Goal: Task Accomplishment & Management: Complete application form

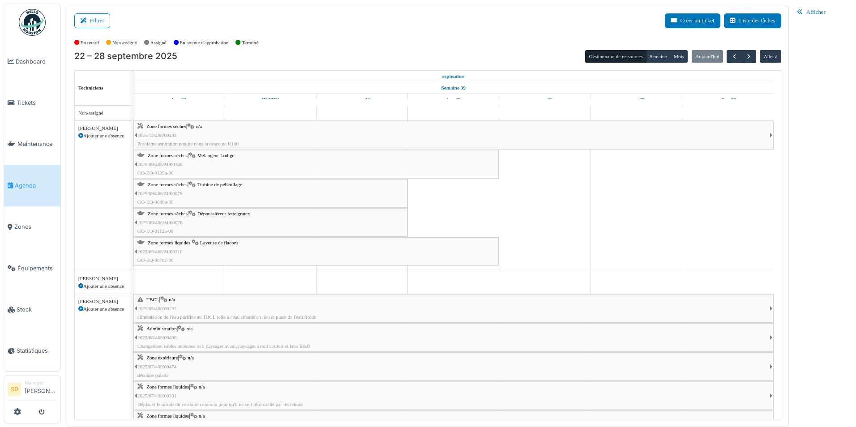
scroll to position [914, 0]
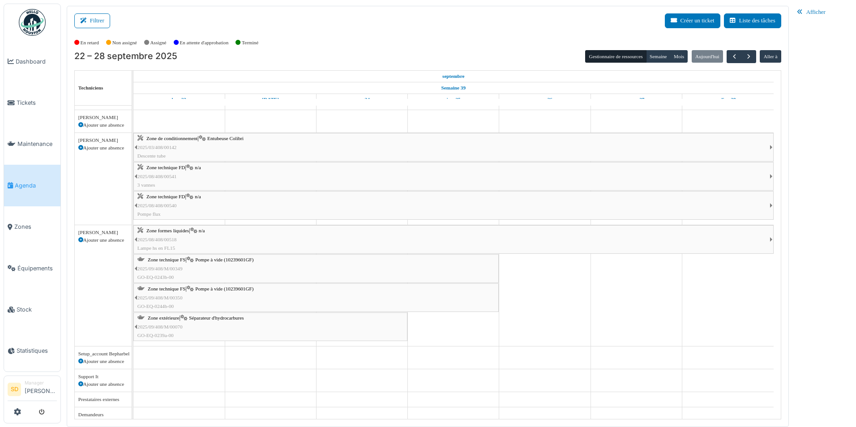
click at [33, 22] on img at bounding box center [32, 22] width 27 height 27
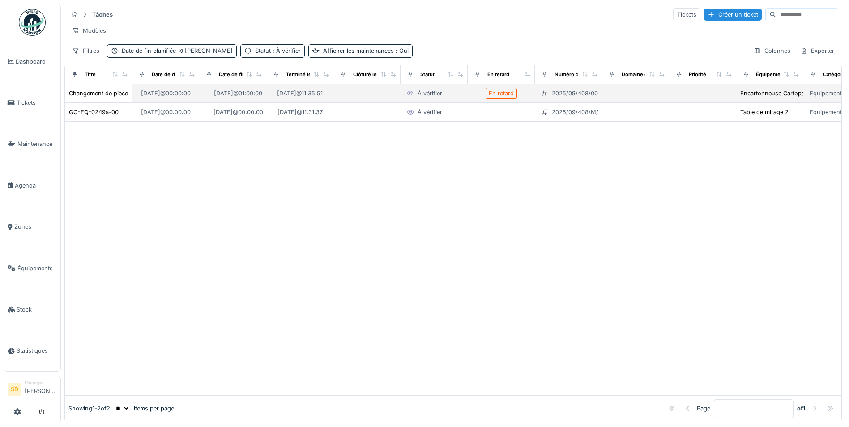
click at [87, 98] on div "Changement de pièces a été réalisé sur la machine Cartopack" at bounding box center [152, 93] width 167 height 9
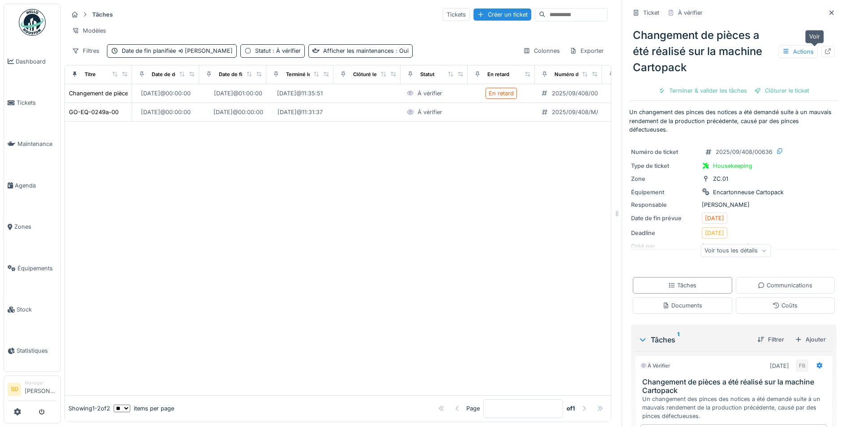
click at [825, 51] on icon at bounding box center [828, 51] width 6 height 6
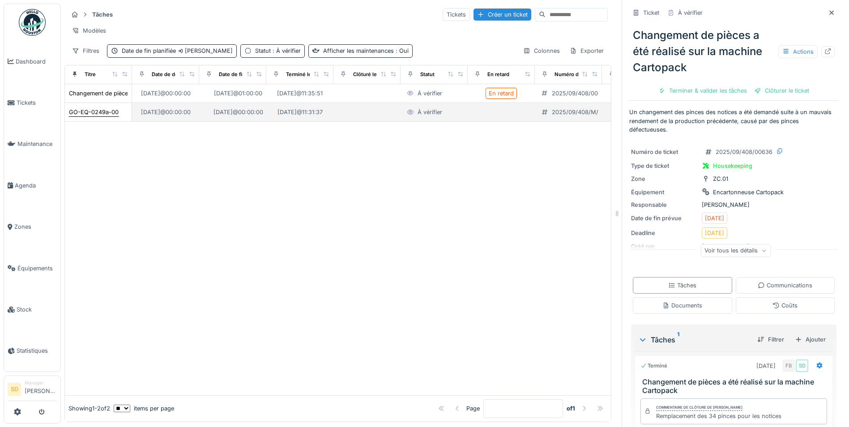
click at [80, 116] on div "GO-EQ-0249a-00" at bounding box center [94, 112] width 50 height 9
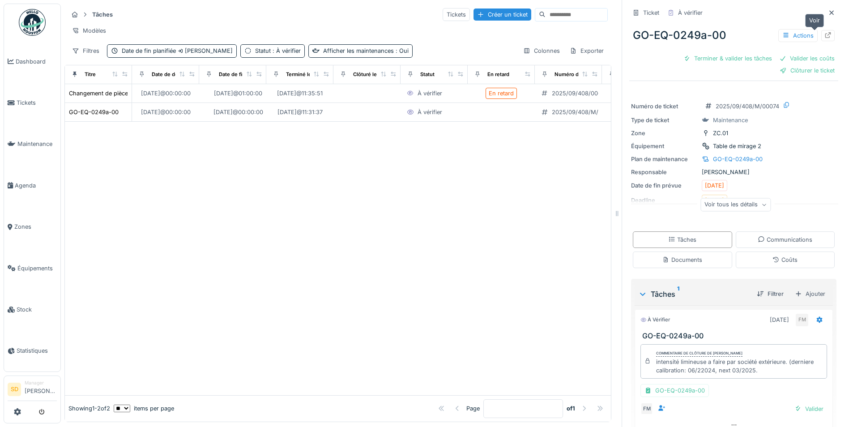
click at [825, 36] on icon at bounding box center [828, 35] width 7 height 6
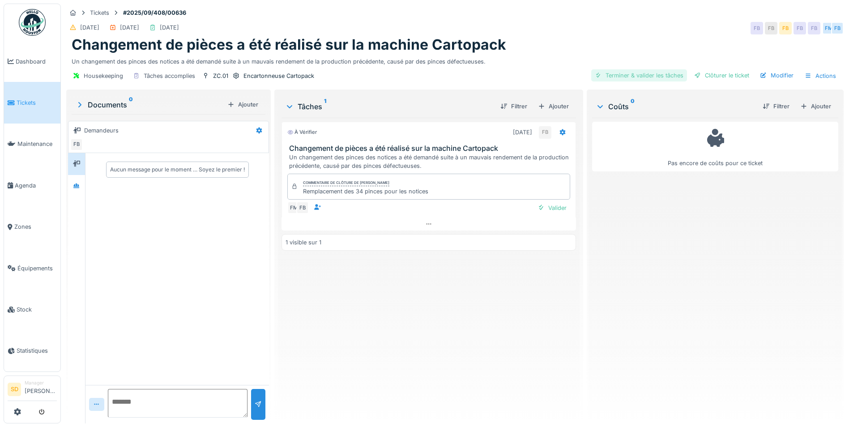
click at [666, 73] on div "Terminer & valider les tâches" at bounding box center [639, 75] width 96 height 12
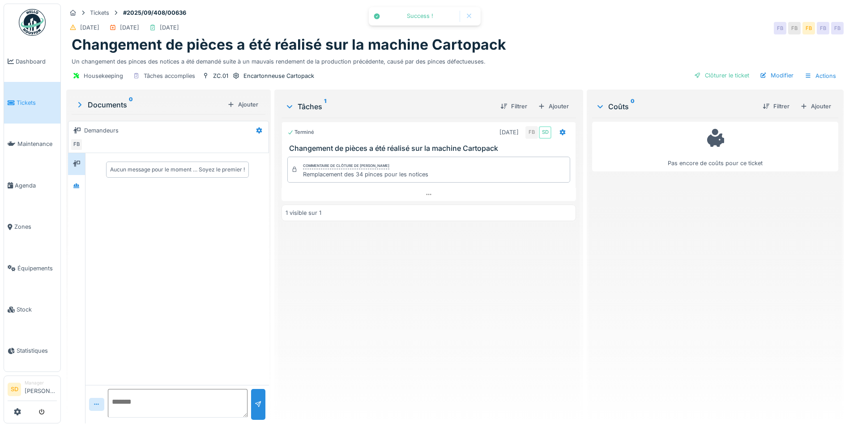
click at [720, 70] on div "Clôturer le ticket" at bounding box center [722, 75] width 62 height 12
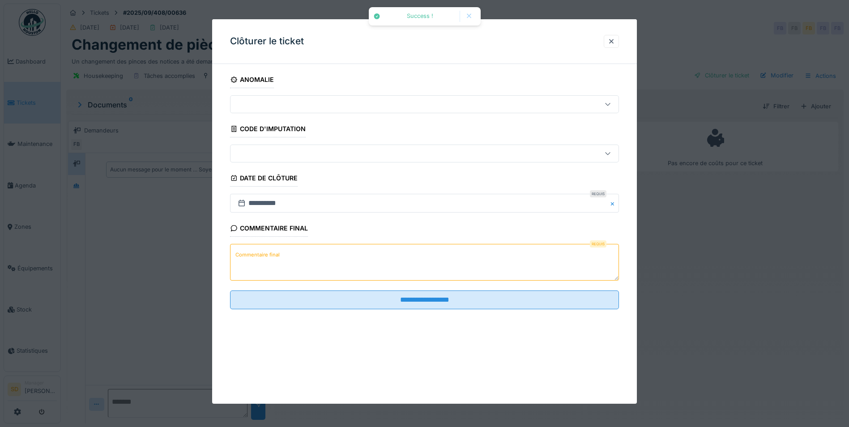
click at [424, 254] on textarea "Commentaire final" at bounding box center [424, 262] width 389 height 37
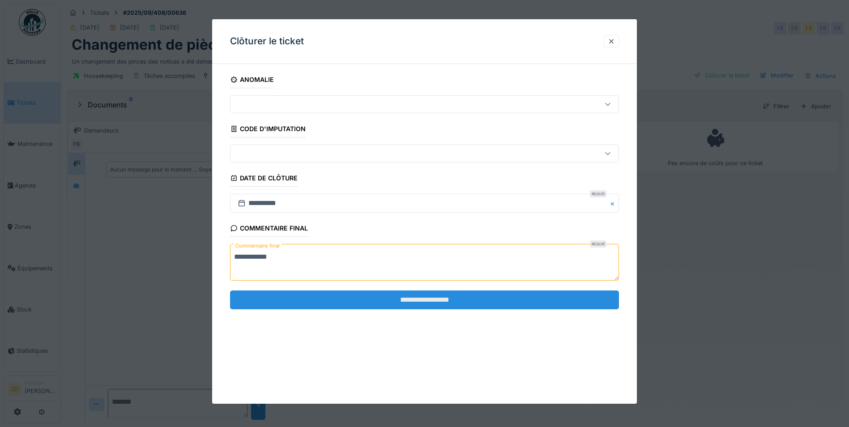
type textarea "**********"
click at [452, 303] on input "**********" at bounding box center [424, 300] width 389 height 19
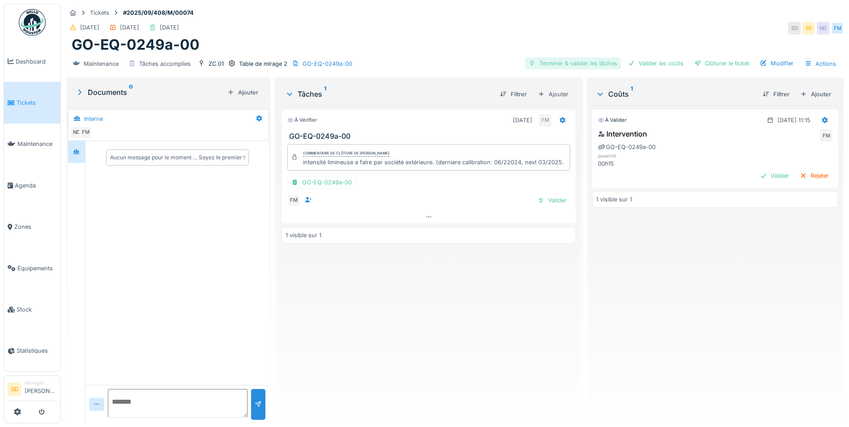
click at [551, 64] on div "Terminer & valider les tâches" at bounding box center [573, 63] width 96 height 12
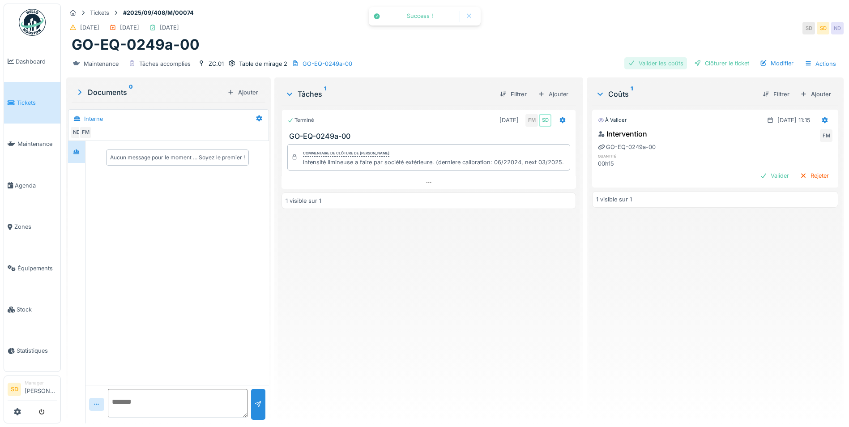
click at [643, 60] on div "Valider les coûts" at bounding box center [655, 63] width 63 height 12
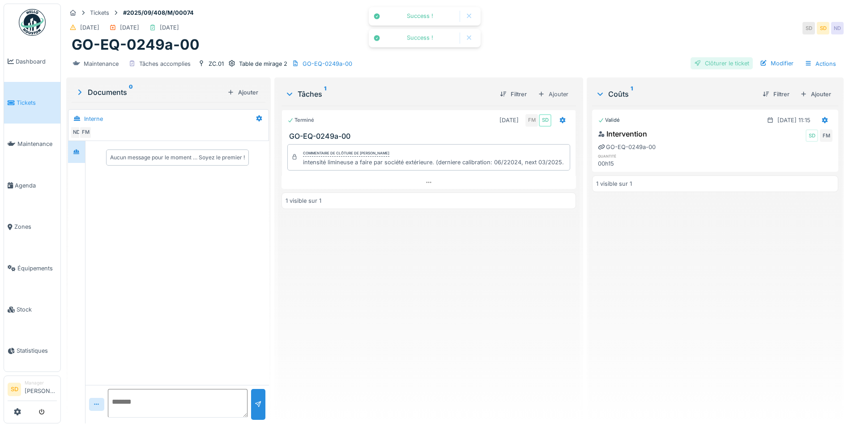
click at [699, 64] on div "Clôturer le ticket" at bounding box center [722, 63] width 62 height 12
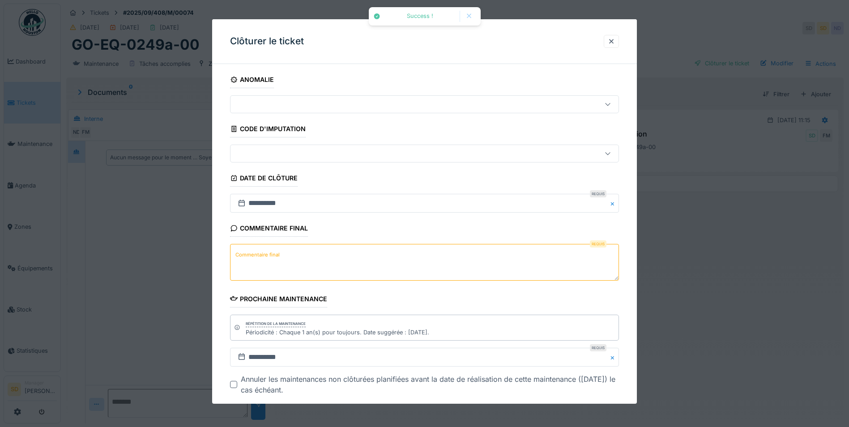
click at [272, 251] on label "Commentaire final" at bounding box center [258, 254] width 48 height 11
click at [272, 251] on textarea "Commentaire final" at bounding box center [424, 262] width 389 height 37
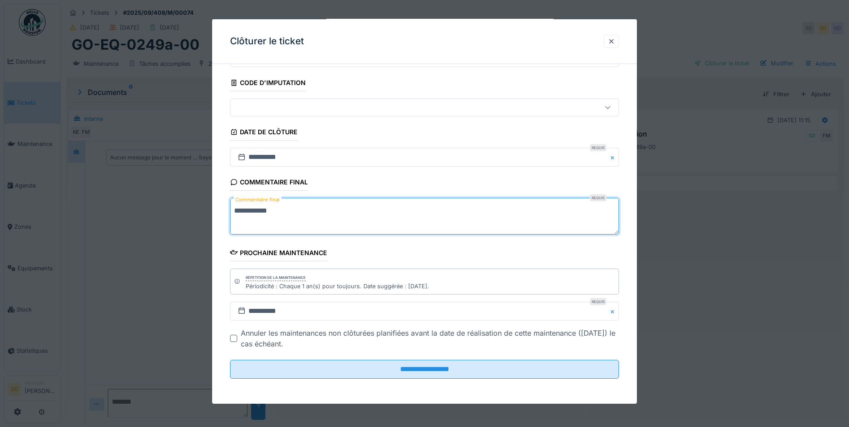
scroll to position [7, 0]
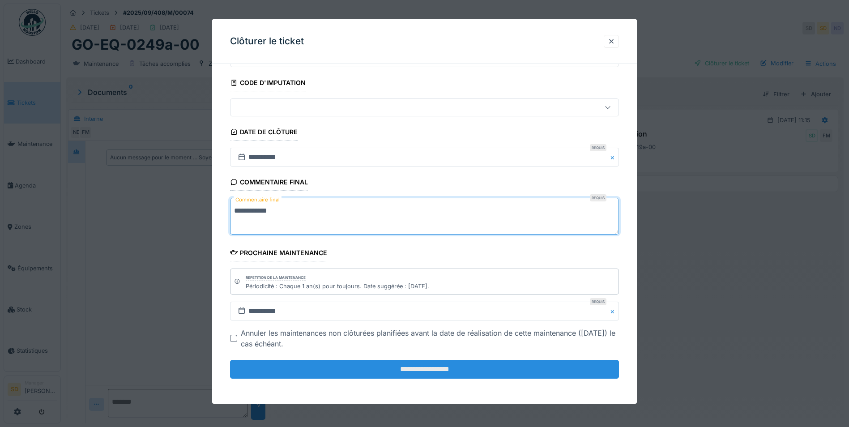
type textarea "**********"
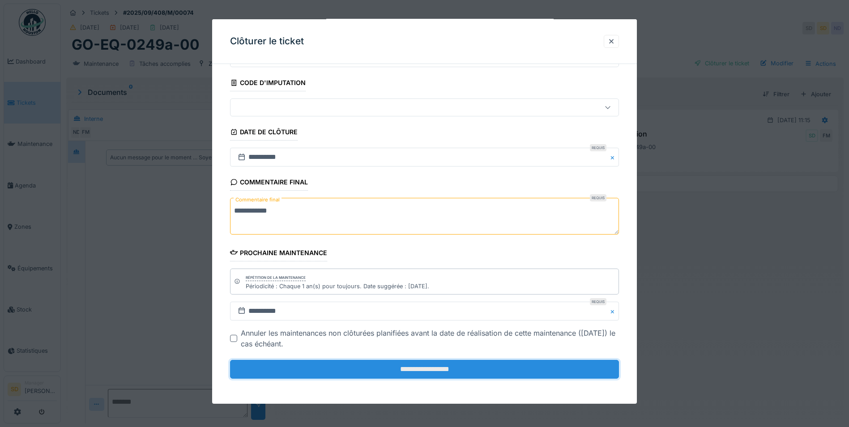
click at [443, 369] on input "**********" at bounding box center [424, 369] width 389 height 19
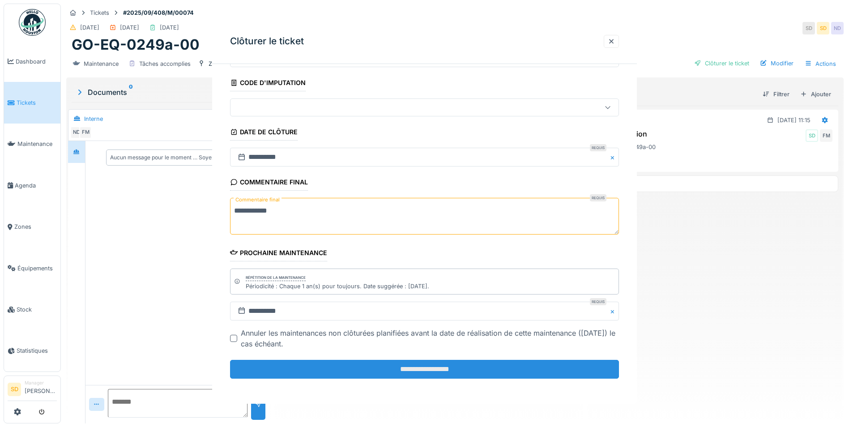
scroll to position [0, 0]
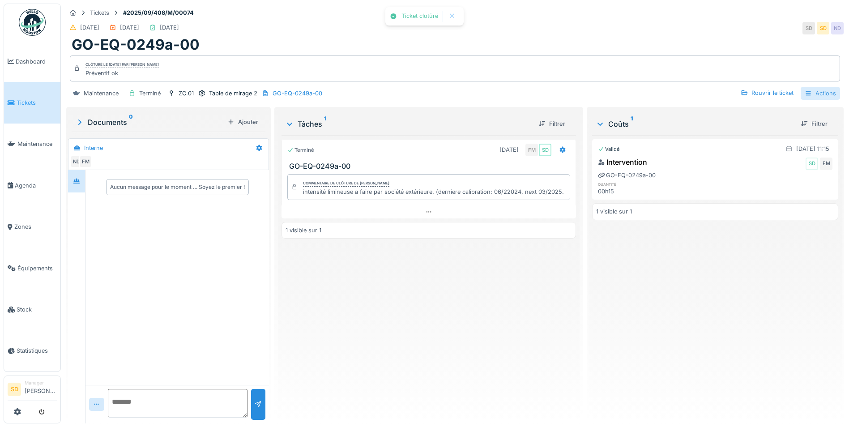
click at [822, 87] on div "Actions" at bounding box center [820, 93] width 39 height 13
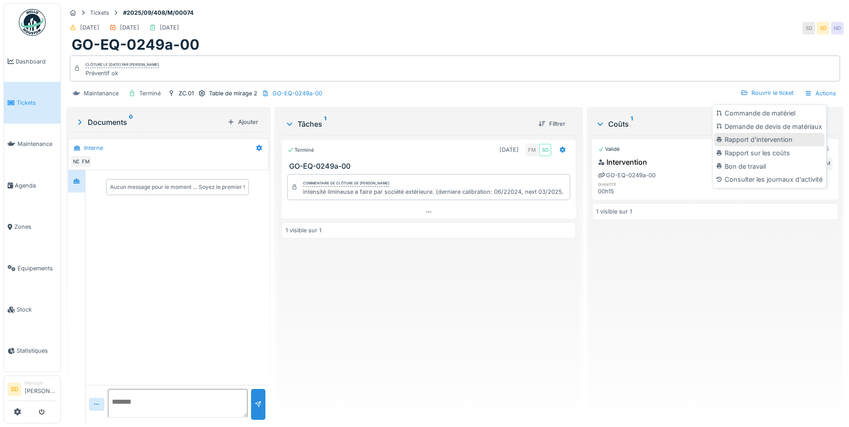
click at [758, 133] on div "Rapport d'intervention" at bounding box center [769, 139] width 110 height 13
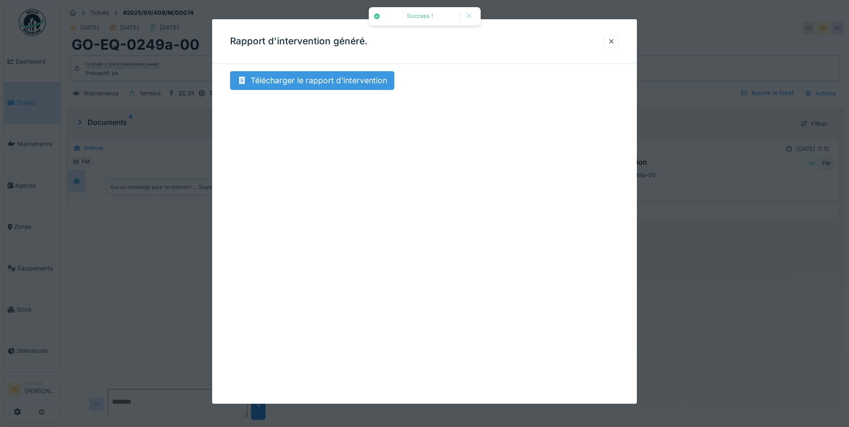
click at [311, 82] on div "Télécharger le rapport d'intervention" at bounding box center [312, 80] width 164 height 19
